Goal: Communication & Community: Answer question/provide support

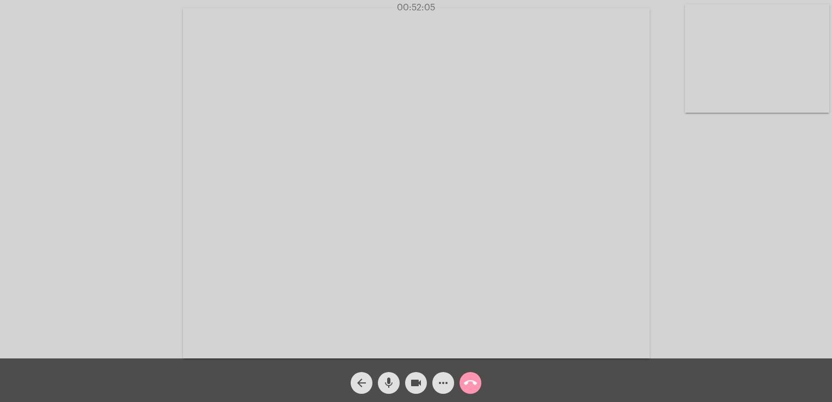
click at [698, 65] on video at bounding box center [757, 58] width 144 height 108
click at [197, 197] on video at bounding box center [146, 182] width 144 height 108
click at [472, 384] on mat-icon "call_end" at bounding box center [470, 382] width 13 height 13
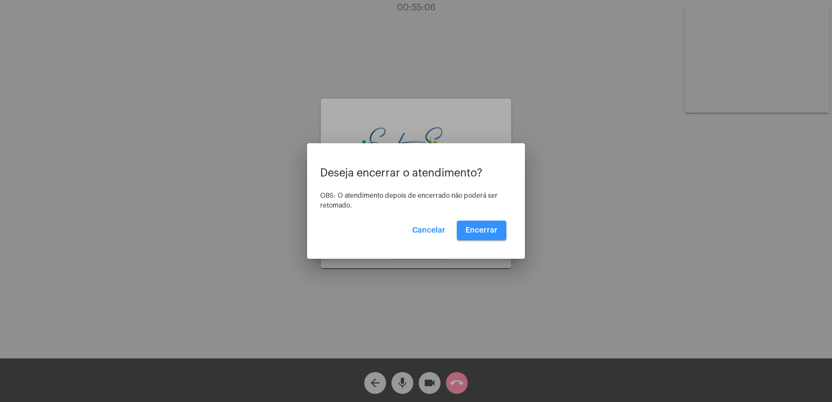
click at [466, 235] on button "Encerrar" at bounding box center [482, 231] width 50 height 20
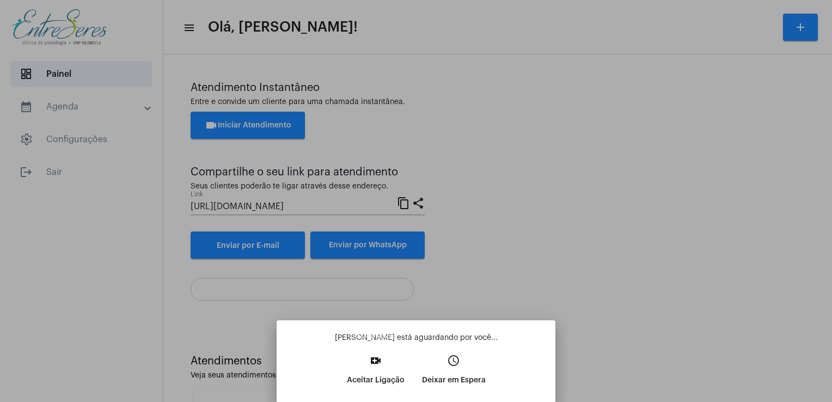
click at [347, 378] on p "Aceitar Ligação" at bounding box center [376, 380] width 58 height 20
